Goal: Transaction & Acquisition: Purchase product/service

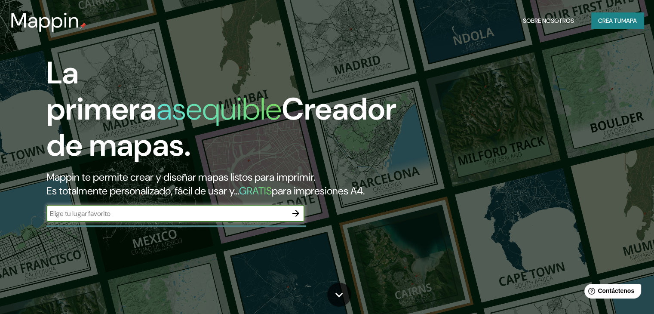
click at [101, 218] on input "text" at bounding box center [166, 213] width 241 height 10
type input "tlacolula [GEOGRAPHIC_DATA]"
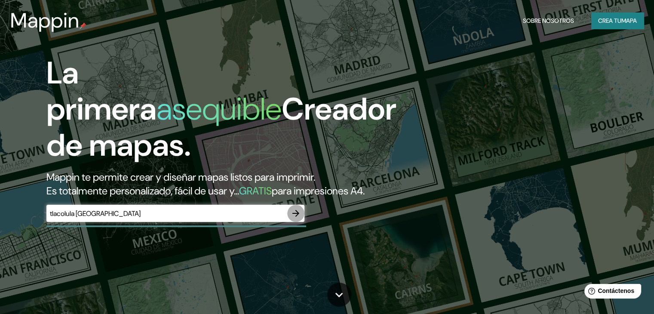
click at [296, 218] on icon "button" at bounding box center [295, 213] width 10 height 10
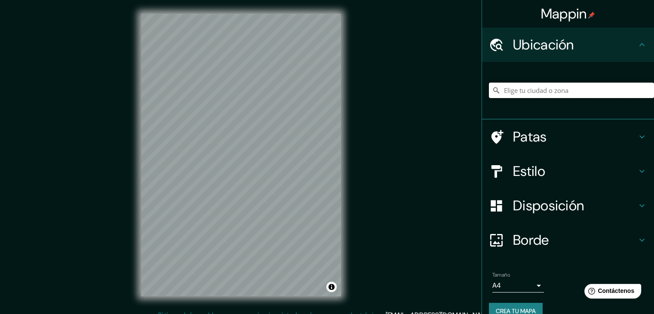
click at [508, 92] on input "Elige tu ciudad o zona" at bounding box center [571, 90] width 165 height 15
click at [524, 93] on input "Elige tu ciudad o zona" at bounding box center [571, 90] width 165 height 15
click at [544, 92] on input "Elige tu ciudad o zona" at bounding box center [571, 90] width 165 height 15
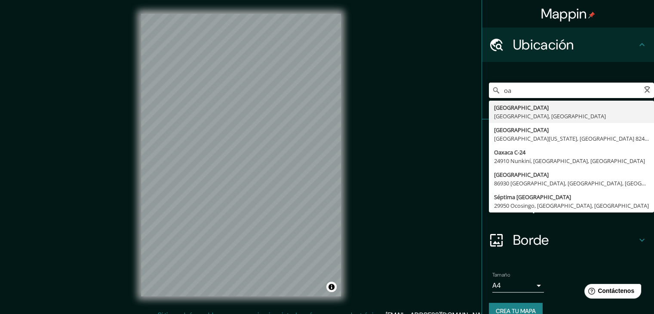
type input "o"
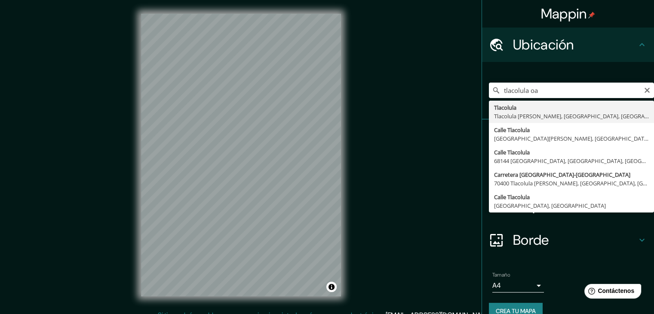
type input "Tlacolula, Tlacolula [PERSON_NAME], [GEOGRAPHIC_DATA], [GEOGRAPHIC_DATA]"
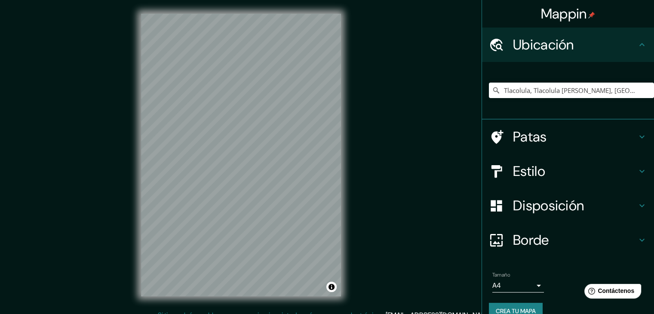
click at [528, 138] on font "Patas" at bounding box center [530, 137] width 34 height 18
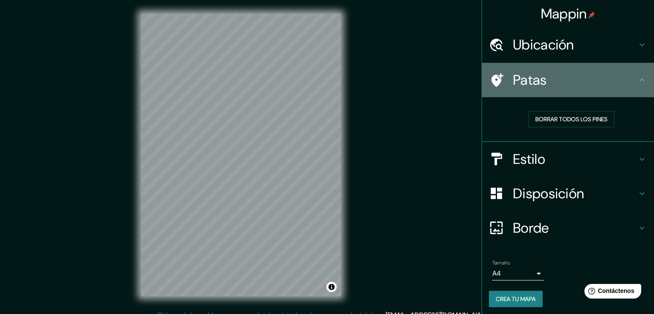
click at [535, 87] on font "Patas" at bounding box center [530, 80] width 34 height 18
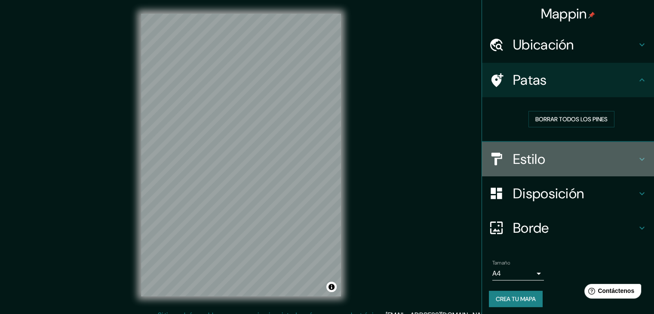
click at [517, 154] on font "Estilo" at bounding box center [529, 159] width 32 height 18
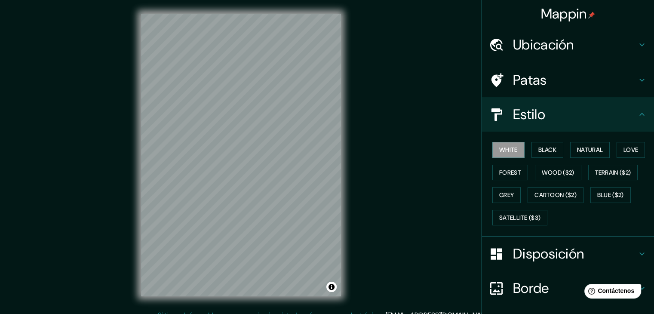
click at [535, 74] on font "Patas" at bounding box center [530, 80] width 34 height 18
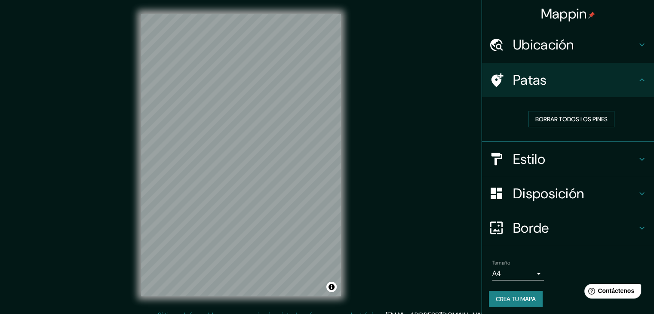
drag, startPoint x: 526, startPoint y: 76, endPoint x: 537, endPoint y: 37, distance: 41.0
click at [527, 72] on font "Patas" at bounding box center [530, 80] width 34 height 18
click at [537, 36] on font "Ubicación" at bounding box center [543, 45] width 61 height 18
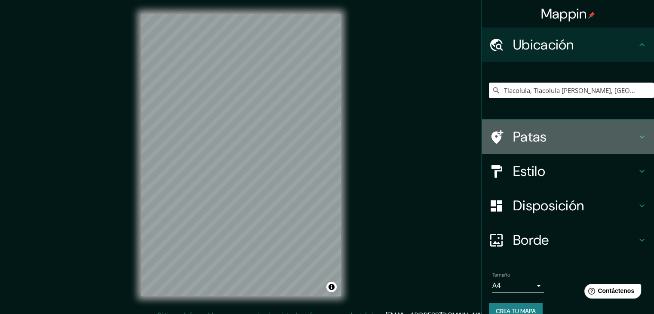
click at [538, 136] on font "Patas" at bounding box center [530, 137] width 34 height 18
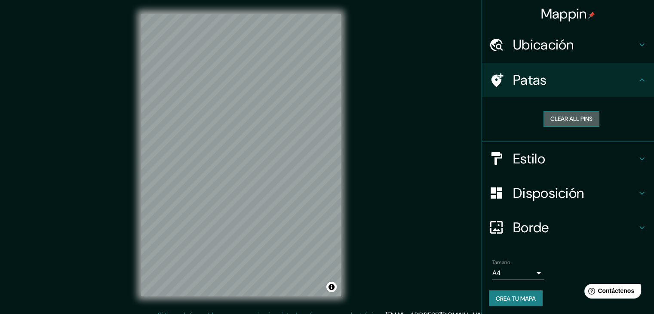
click at [547, 115] on button "Clear all pins" at bounding box center [571, 119] width 56 height 16
click at [558, 81] on h4 "Patas" at bounding box center [575, 79] width 124 height 17
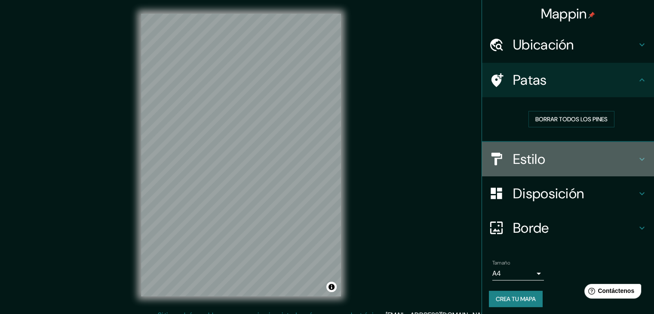
click at [555, 148] on div "Estilo" at bounding box center [568, 159] width 172 height 34
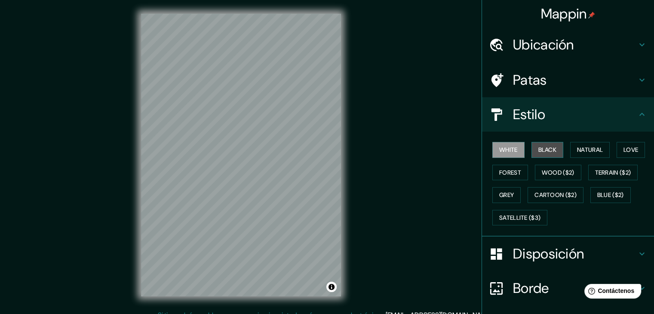
click at [548, 153] on button "Black" at bounding box center [547, 150] width 32 height 16
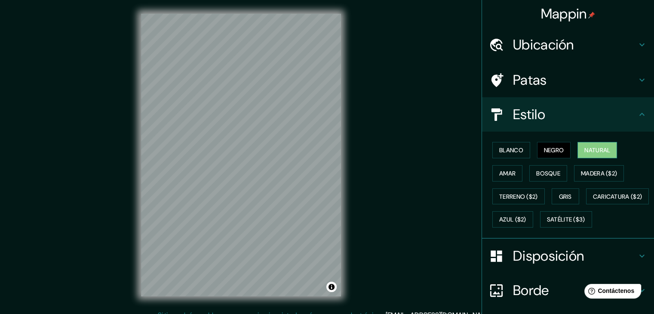
click at [578, 147] on button "Natural" at bounding box center [597, 150] width 40 height 16
click at [503, 173] on font "Amar" at bounding box center [507, 173] width 16 height 8
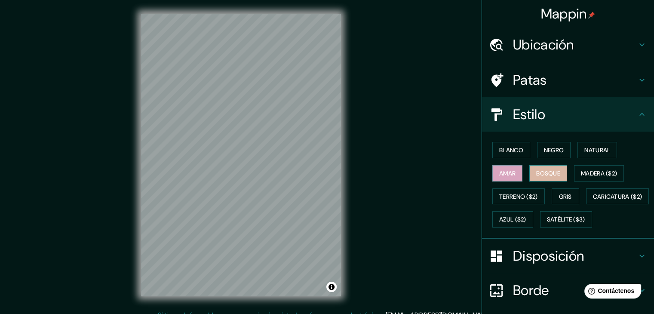
click at [548, 168] on font "Bosque" at bounding box center [548, 173] width 24 height 11
click at [559, 195] on font "Gris" at bounding box center [565, 197] width 13 height 8
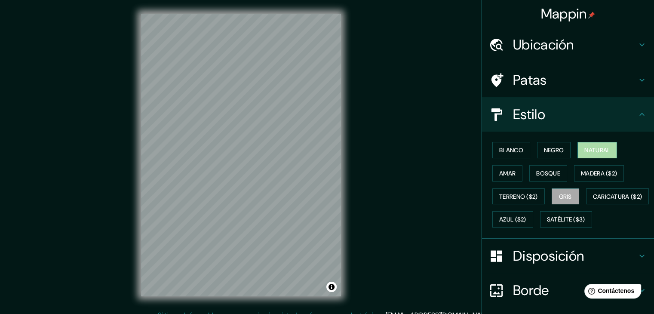
click at [590, 143] on button "Natural" at bounding box center [597, 150] width 40 height 16
click at [504, 151] on font "Blanco" at bounding box center [511, 150] width 24 height 8
click at [593, 145] on font "Natural" at bounding box center [597, 149] width 26 height 11
click at [510, 153] on font "Blanco" at bounding box center [511, 150] width 24 height 8
click at [605, 150] on font "Natural" at bounding box center [597, 150] width 26 height 8
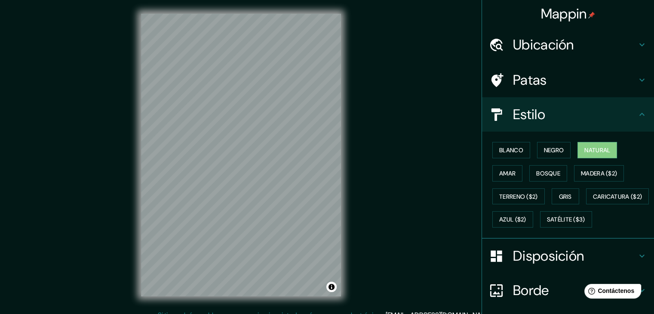
click at [540, 116] on h4 "Estilo" at bounding box center [575, 114] width 124 height 17
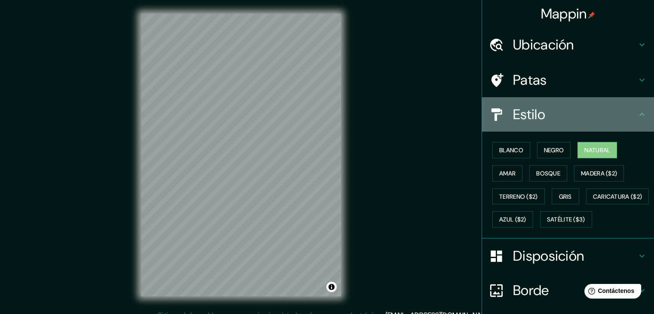
click at [627, 107] on h4 "Estilo" at bounding box center [575, 114] width 124 height 17
click at [636, 113] on icon at bounding box center [641, 114] width 10 height 10
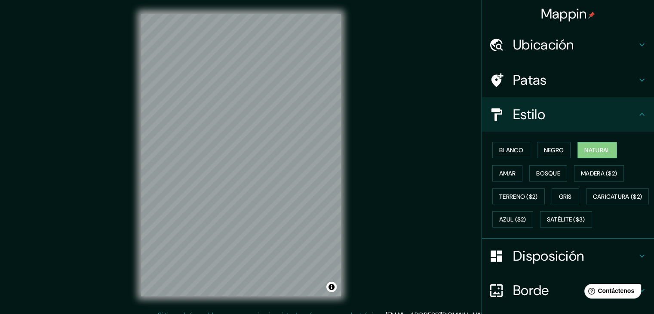
click at [605, 91] on div "Patas" at bounding box center [568, 80] width 172 height 34
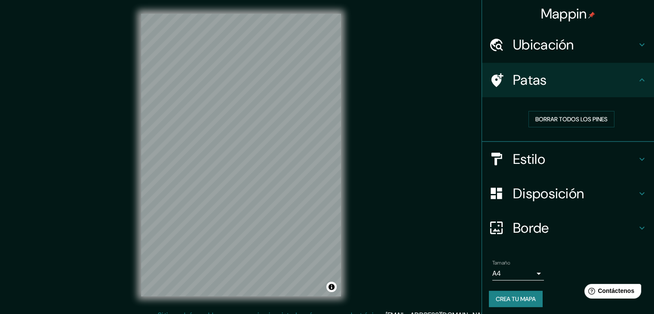
click at [580, 188] on h4 "Disposición" at bounding box center [575, 193] width 124 height 17
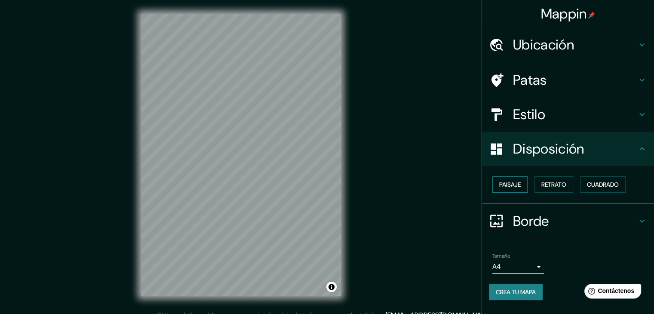
click at [518, 186] on font "Paisaje" at bounding box center [509, 184] width 21 height 8
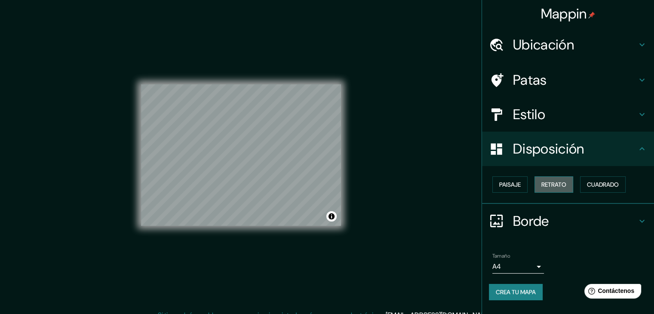
click at [547, 187] on font "Retrato" at bounding box center [553, 184] width 25 height 8
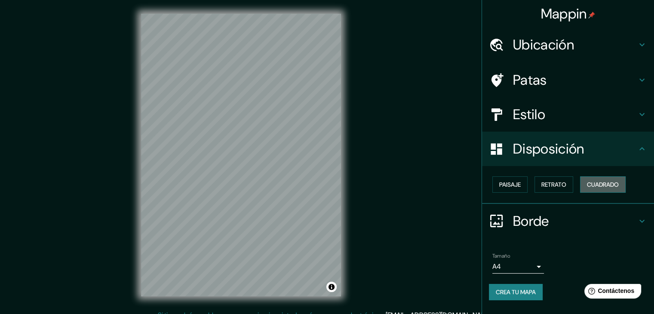
click at [593, 182] on font "Cuadrado" at bounding box center [603, 184] width 32 height 8
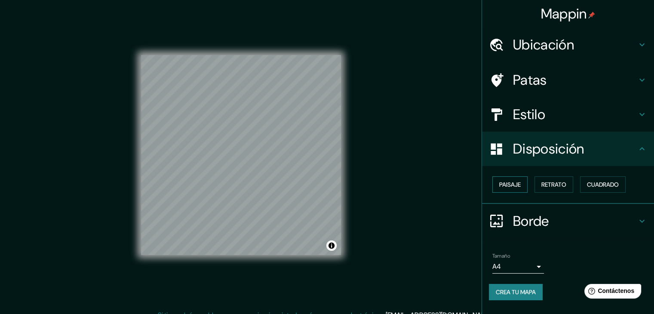
click at [499, 182] on font "Paisaje" at bounding box center [509, 184] width 21 height 8
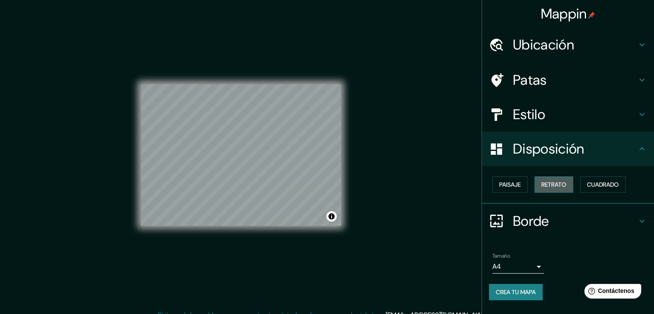
click at [566, 183] on font "Retrato" at bounding box center [553, 184] width 25 height 8
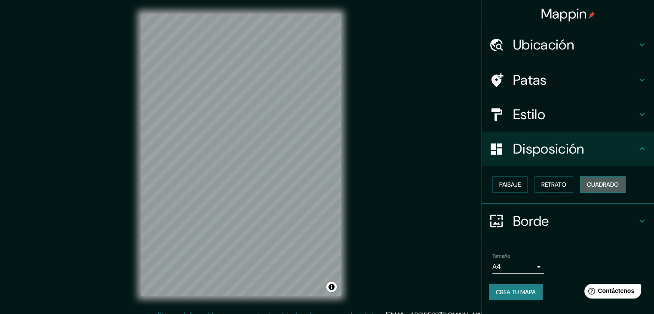
click at [608, 187] on font "Cuadrado" at bounding box center [603, 184] width 32 height 8
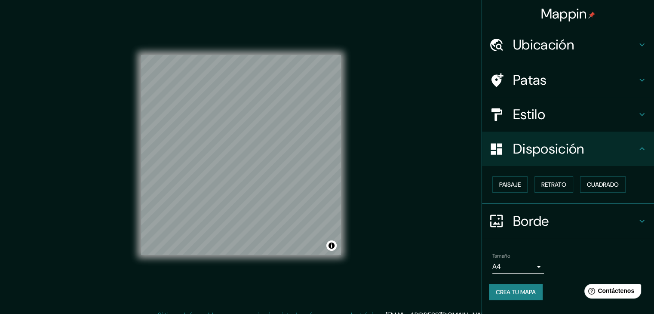
click at [560, 103] on div "Estilo" at bounding box center [568, 114] width 172 height 34
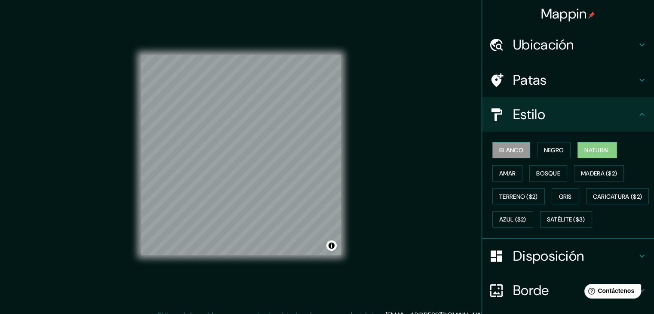
click at [506, 150] on font "Blanco" at bounding box center [511, 150] width 24 height 8
click at [589, 153] on font "Natural" at bounding box center [597, 150] width 26 height 8
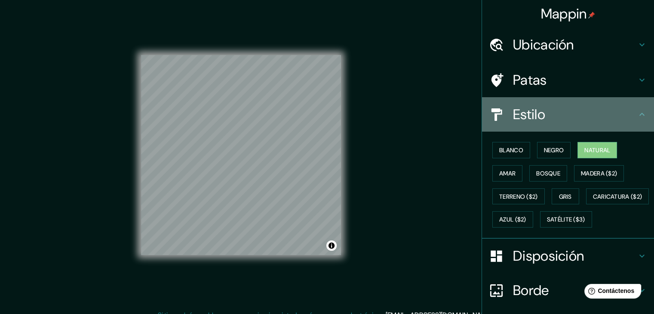
click at [534, 114] on font "Estilo" at bounding box center [529, 114] width 32 height 18
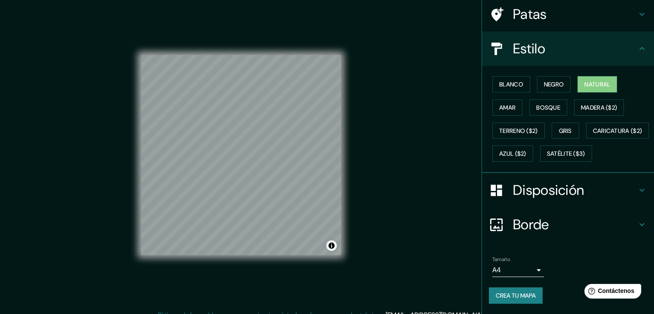
click at [547, 198] on font "Disposición" at bounding box center [548, 190] width 71 height 18
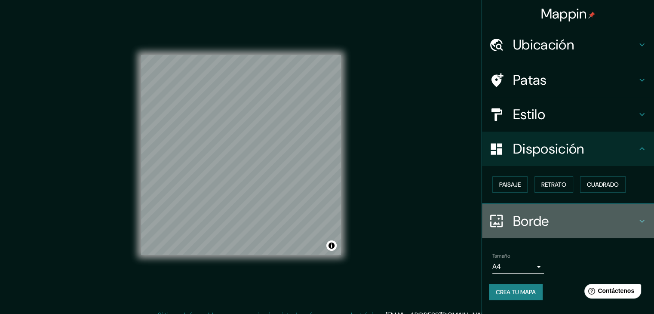
click at [643, 220] on icon at bounding box center [641, 221] width 10 height 10
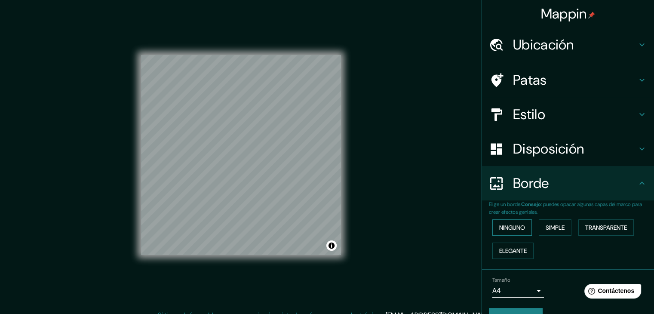
click at [520, 229] on font "Ninguno" at bounding box center [512, 227] width 26 height 8
click at [547, 229] on font "Simple" at bounding box center [554, 227] width 19 height 8
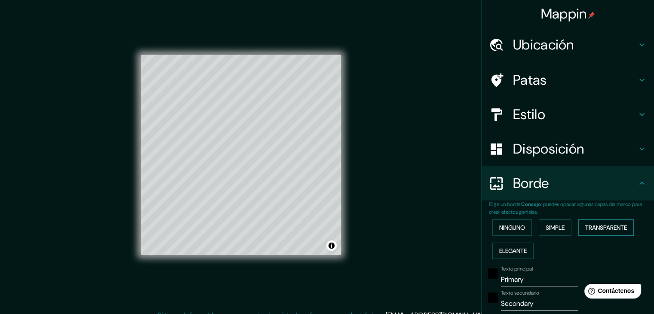
click at [608, 227] on font "Transparente" at bounding box center [606, 227] width 42 height 8
click at [507, 251] on font "Elegante" at bounding box center [513, 251] width 28 height 8
click at [508, 227] on font "Ninguno" at bounding box center [512, 227] width 26 height 8
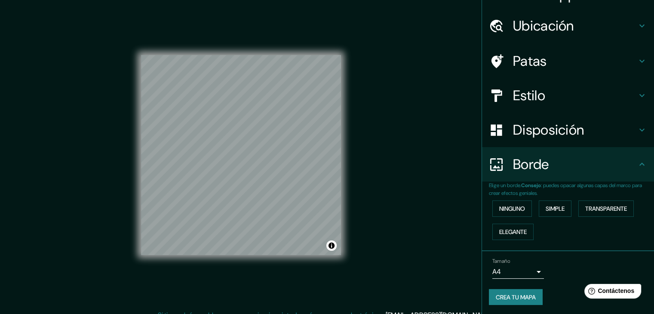
scroll to position [10, 0]
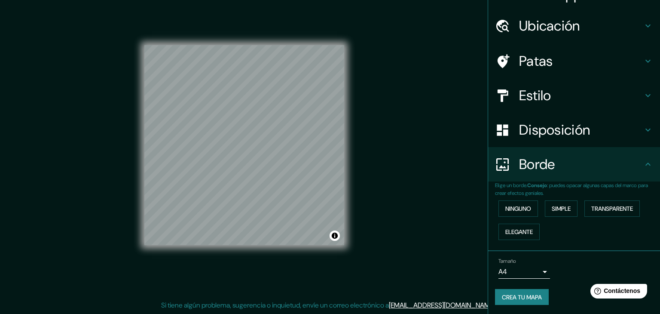
click at [529, 269] on body "Mappin Ubicación Tlacolula, Tlacolula [PERSON_NAME], [GEOGRAPHIC_DATA], [GEOGRA…" at bounding box center [330, 147] width 660 height 314
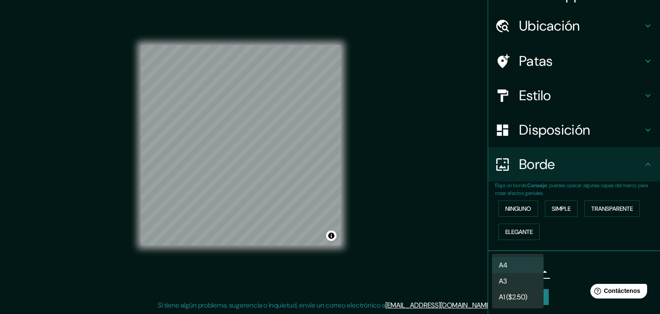
click at [524, 281] on li "A3" at bounding box center [518, 281] width 52 height 16
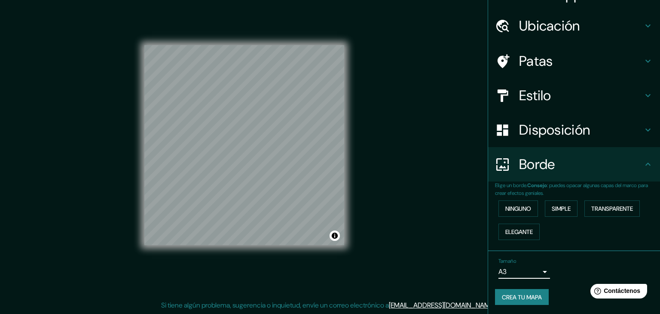
click at [525, 269] on body "Mappin Ubicación Tlacolula, Tlacolula [PERSON_NAME], [GEOGRAPHIC_DATA], [GEOGRA…" at bounding box center [330, 147] width 660 height 314
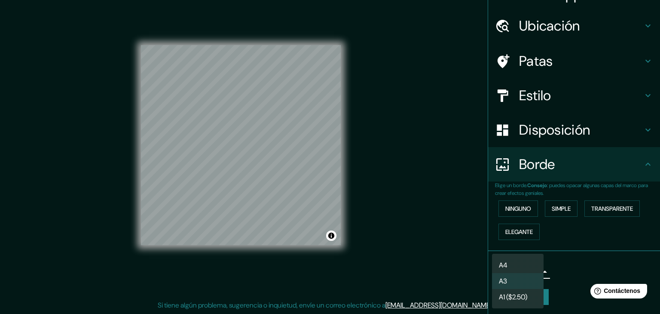
click at [517, 261] on li "A4" at bounding box center [518, 265] width 52 height 16
type input "single"
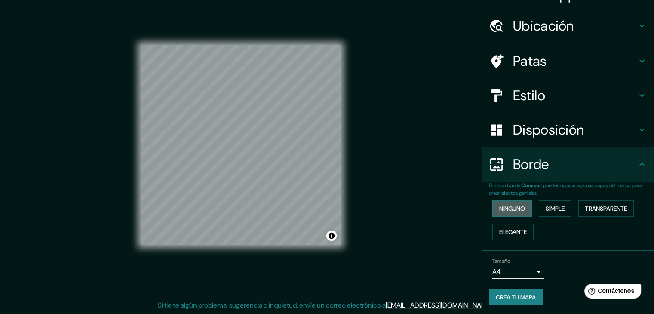
click at [512, 210] on font "Ninguno" at bounding box center [512, 209] width 26 height 8
click at [545, 210] on font "Simple" at bounding box center [554, 209] width 19 height 8
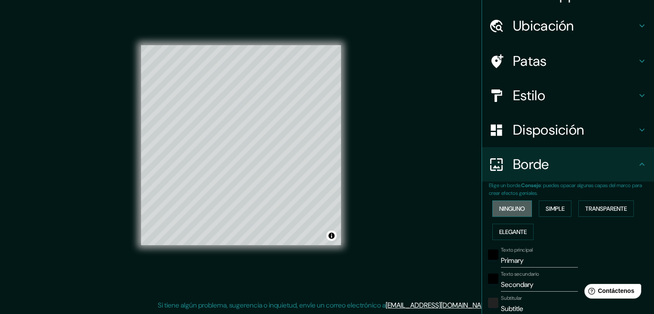
click at [514, 205] on font "Ninguno" at bounding box center [512, 209] width 26 height 8
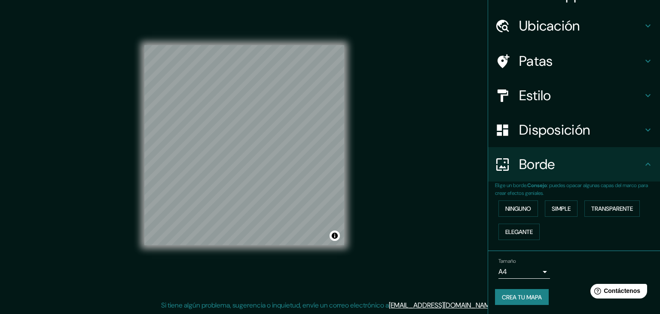
click at [516, 272] on body "Mappin Ubicación Tlacolula, Tlacolula [PERSON_NAME], [GEOGRAPHIC_DATA], [GEOGRA…" at bounding box center [330, 147] width 660 height 314
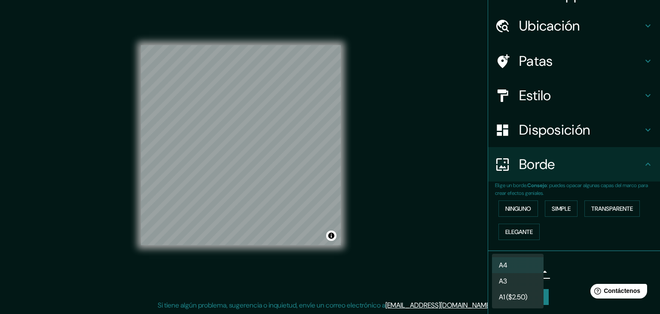
click at [522, 261] on li "A4" at bounding box center [518, 265] width 52 height 16
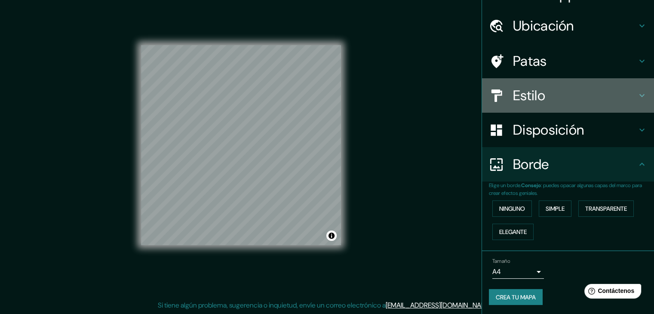
click at [517, 99] on font "Estilo" at bounding box center [529, 95] width 32 height 18
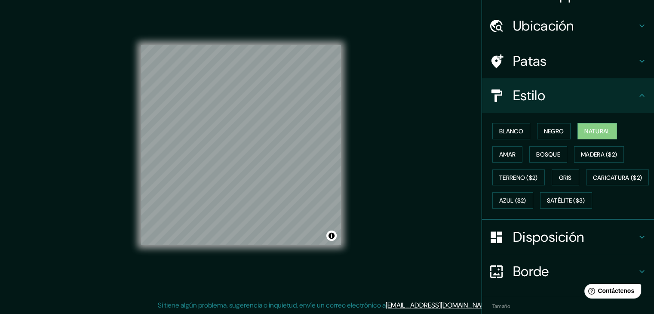
click at [528, 127] on div "Blanco Negro Natural Amar Bosque Madera ($2) Terreno ($2) Gris Caricatura ($2) …" at bounding box center [571, 165] width 165 height 92
click at [537, 127] on button "Negro" at bounding box center [554, 131] width 34 height 16
click at [519, 128] on button "Blanco" at bounding box center [511, 131] width 38 height 16
click at [589, 131] on font "Natural" at bounding box center [597, 131] width 26 height 8
click at [504, 149] on font "Amar" at bounding box center [507, 154] width 16 height 11
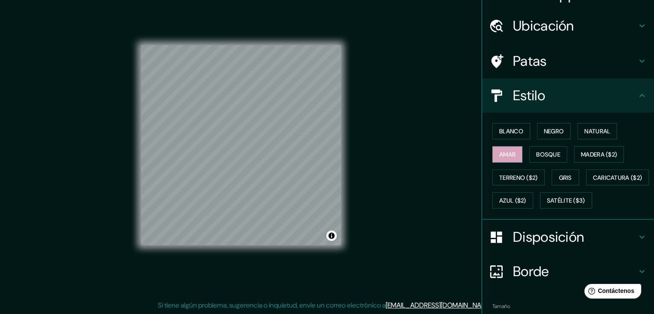
click at [306, 129] on div "© Mapbox © OpenStreetMap Improve this map" at bounding box center [240, 145] width 227 height 310
click at [552, 147] on button "Bosque" at bounding box center [548, 154] width 38 height 16
